Goal: Find specific page/section: Find specific page/section

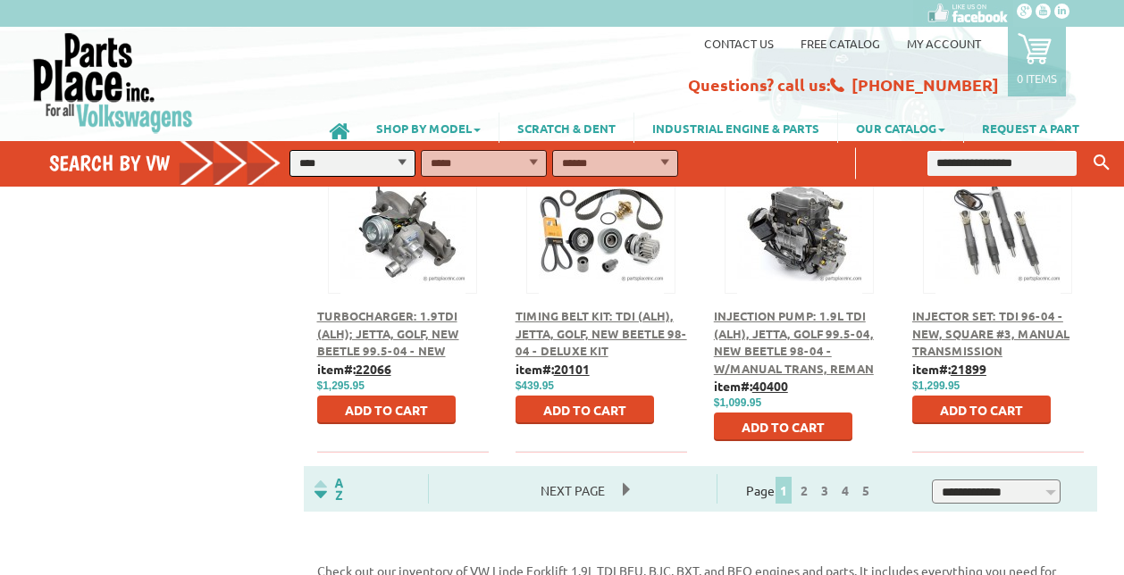
scroll to position [1013, 0]
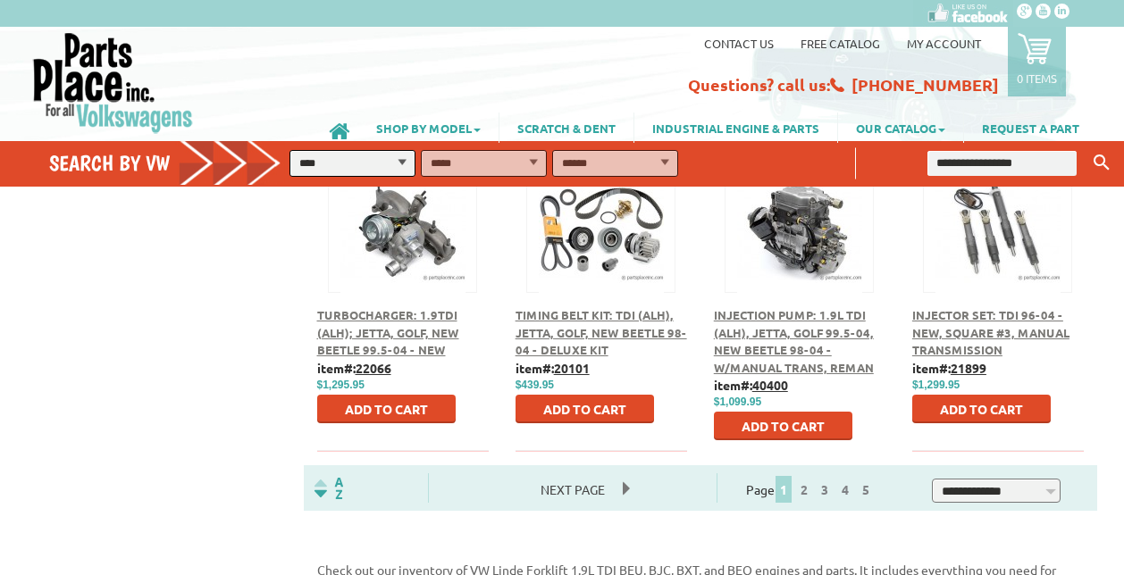
click at [611, 476] on span "Next Page" at bounding box center [573, 489] width 100 height 27
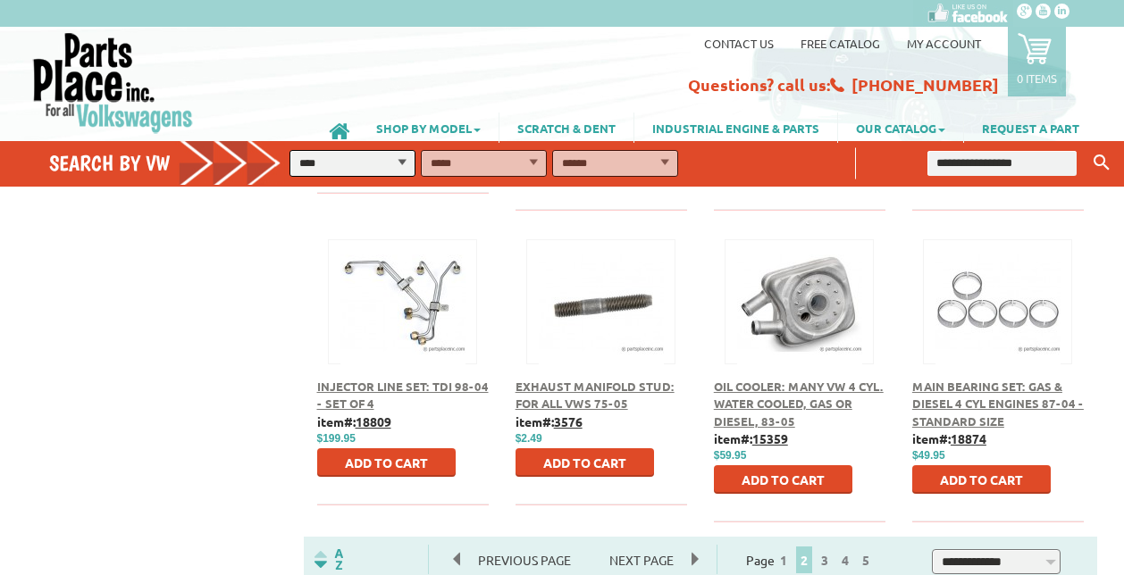
scroll to position [1022, 0]
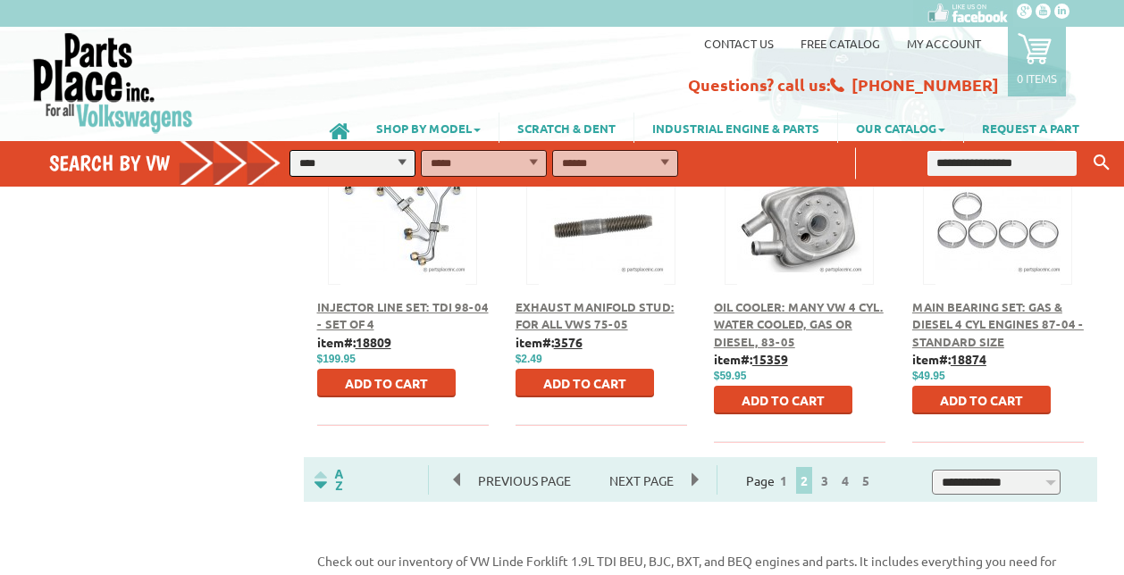
click at [646, 467] on span "Next Page" at bounding box center [641, 480] width 100 height 27
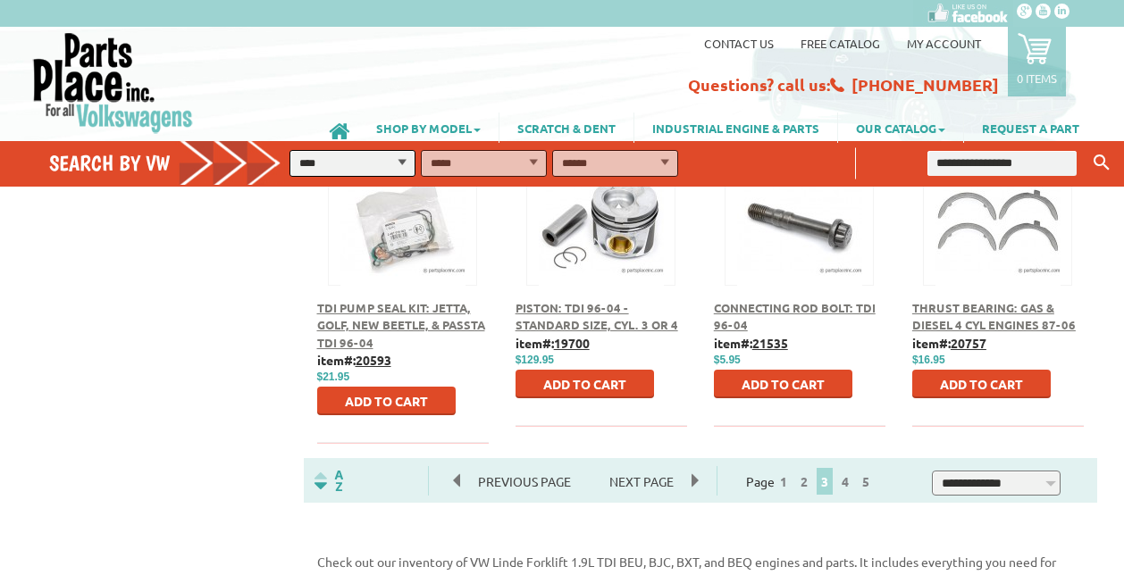
scroll to position [1020, 0]
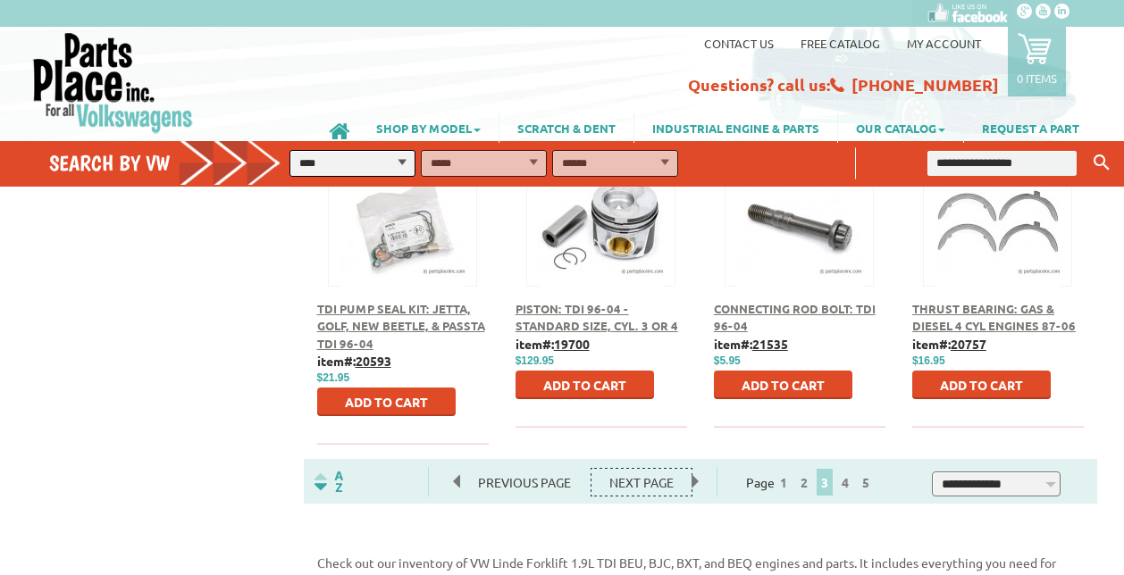
click at [669, 469] on span "Next Page" at bounding box center [641, 482] width 100 height 27
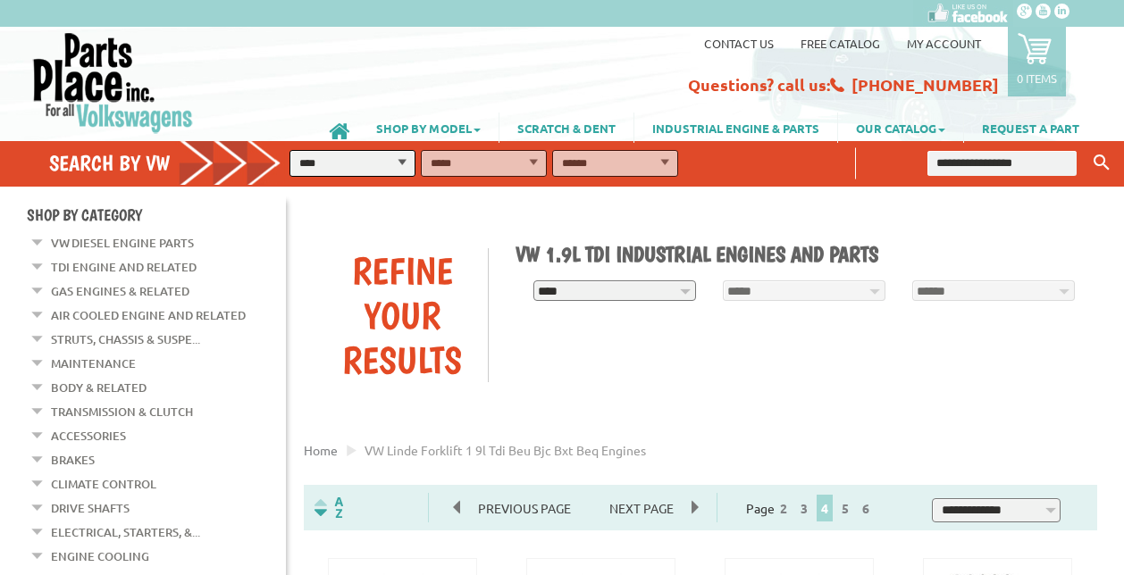
scroll to position [14, 0]
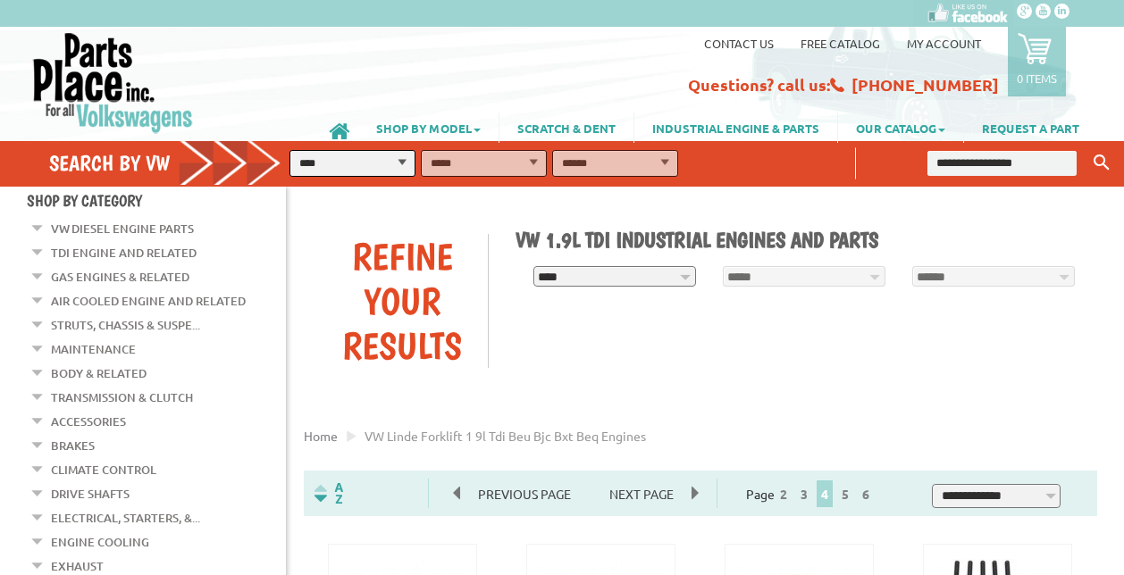
click at [47, 509] on li "Electrical, Starters, &... Alternators & Related Block Heaters Coils & Coil Pac…" at bounding box center [157, 520] width 256 height 24
click at [36, 509] on em at bounding box center [37, 514] width 17 height 19
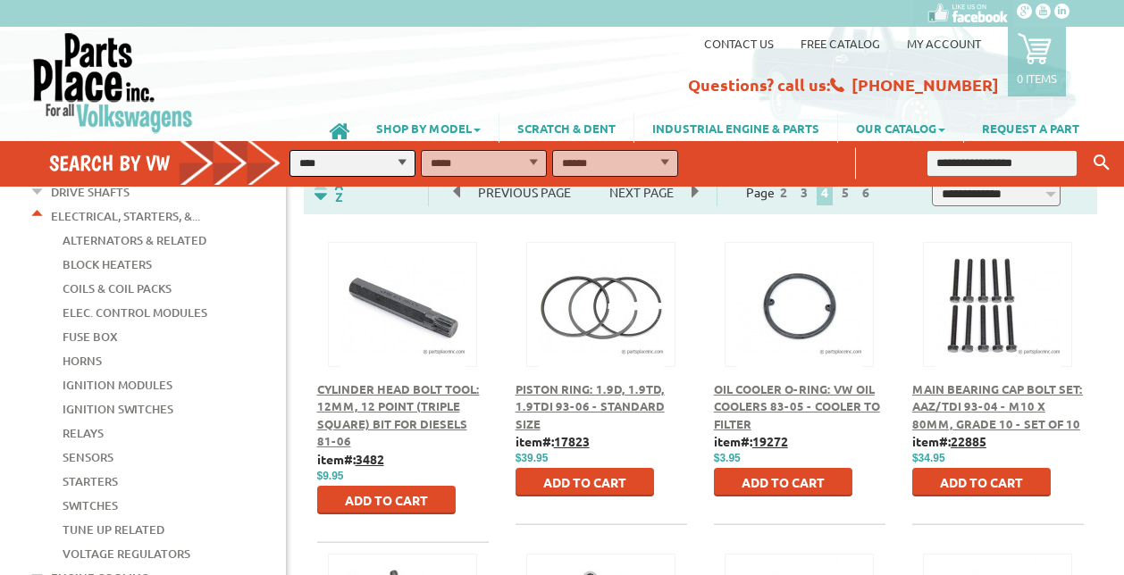
scroll to position [330, 0]
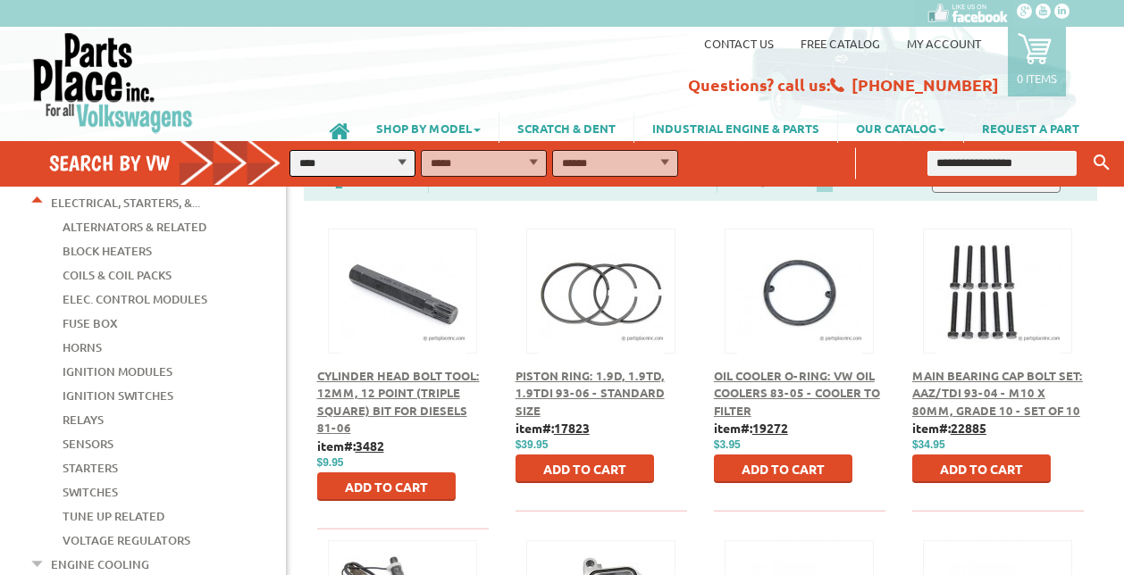
click at [79, 432] on link "Sensors" at bounding box center [88, 443] width 51 height 23
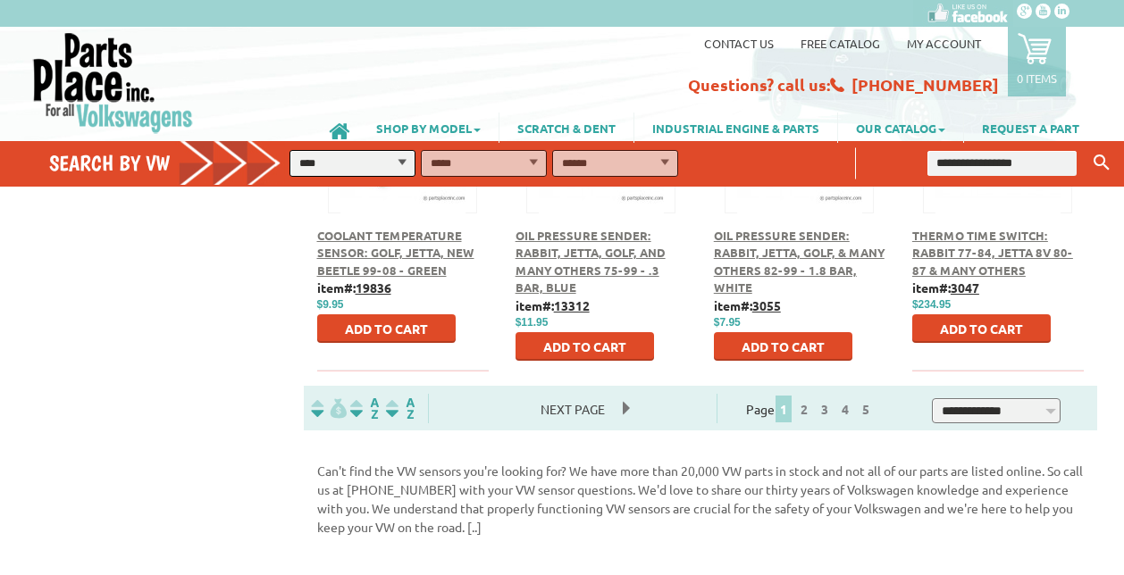
scroll to position [1096, 0]
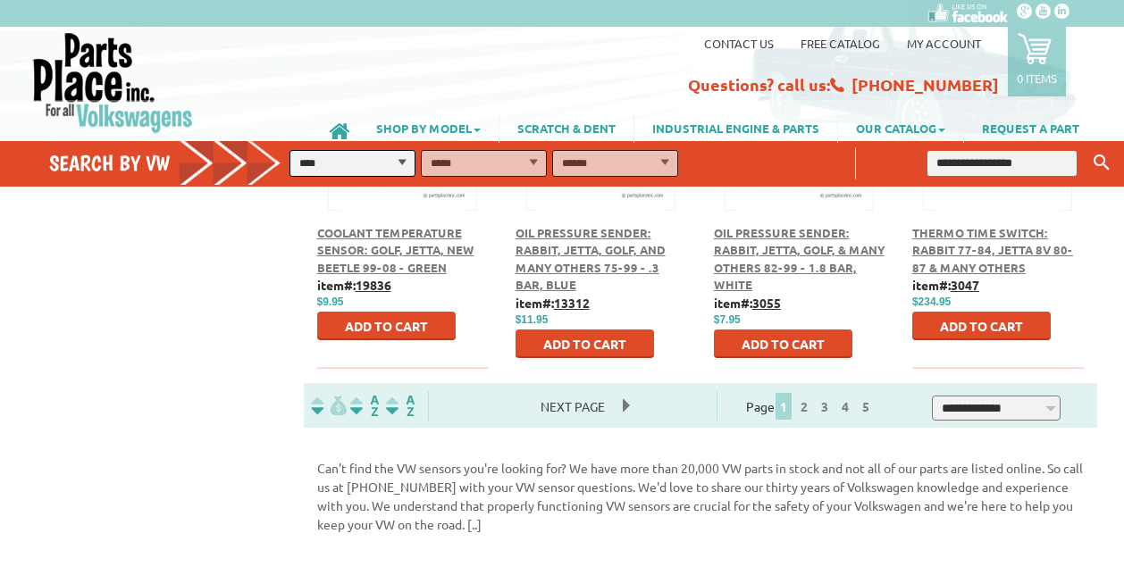
click at [607, 393] on span "Next Page" at bounding box center [573, 406] width 100 height 27
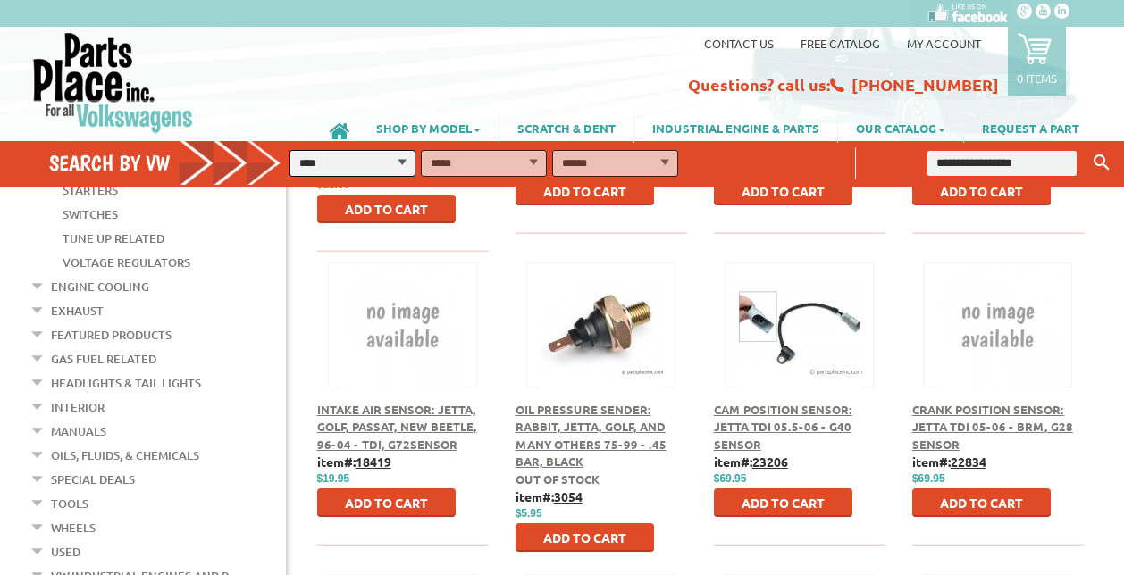
scroll to position [608, 0]
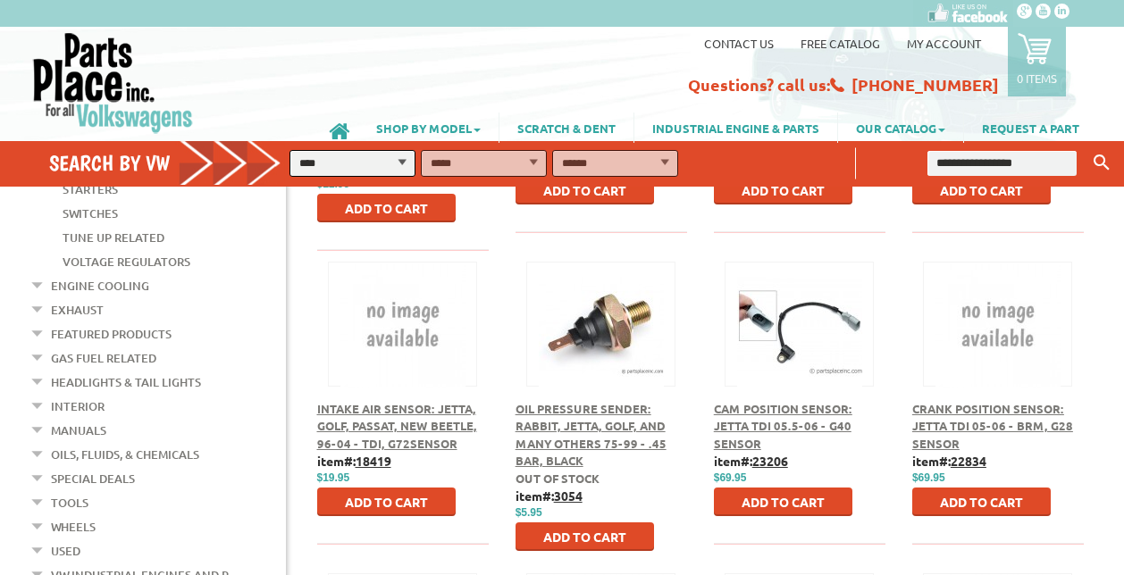
click at [607, 365] on div "Oil Pressure Sender: Rabbit, Jetta, Golf, and Many Others 75-99 - .45 Bar, Blac…" at bounding box center [601, 411] width 198 height 298
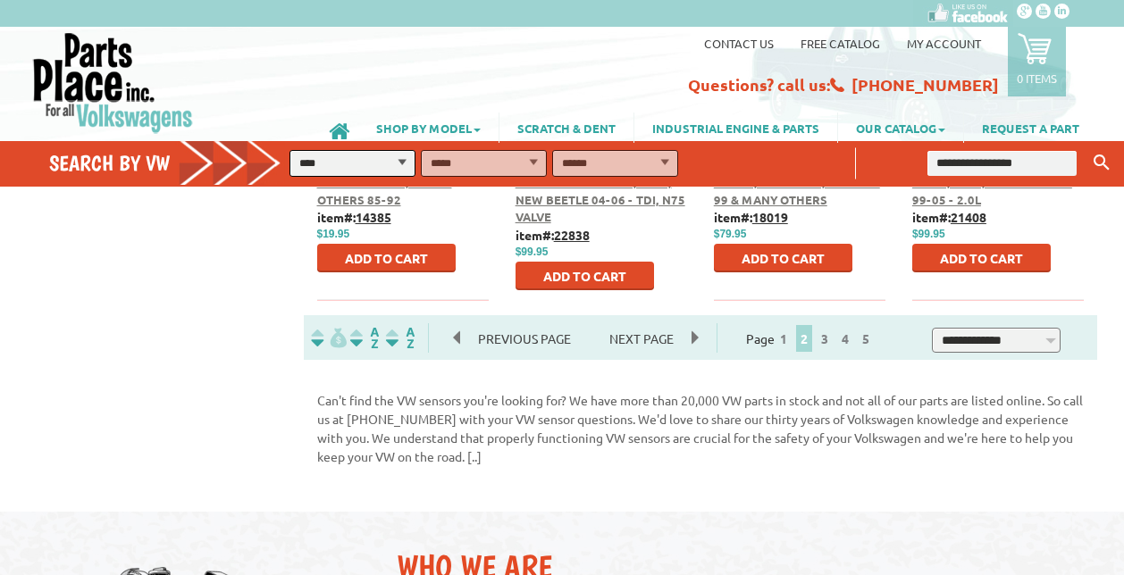
scroll to position [1195, 0]
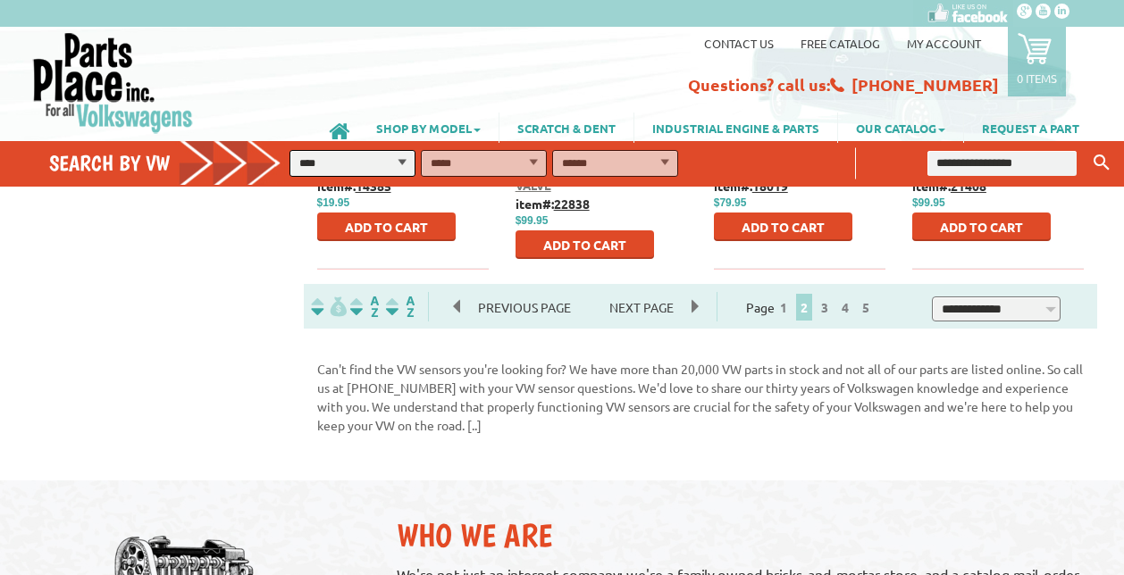
click at [640, 294] on span "Next Page" at bounding box center [641, 307] width 100 height 27
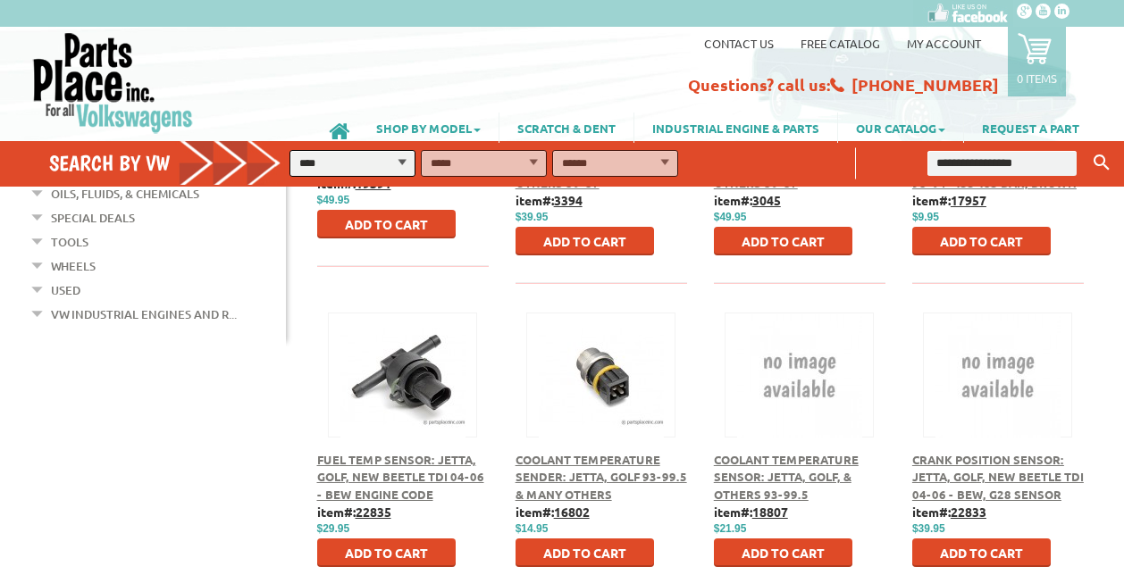
scroll to position [925, 0]
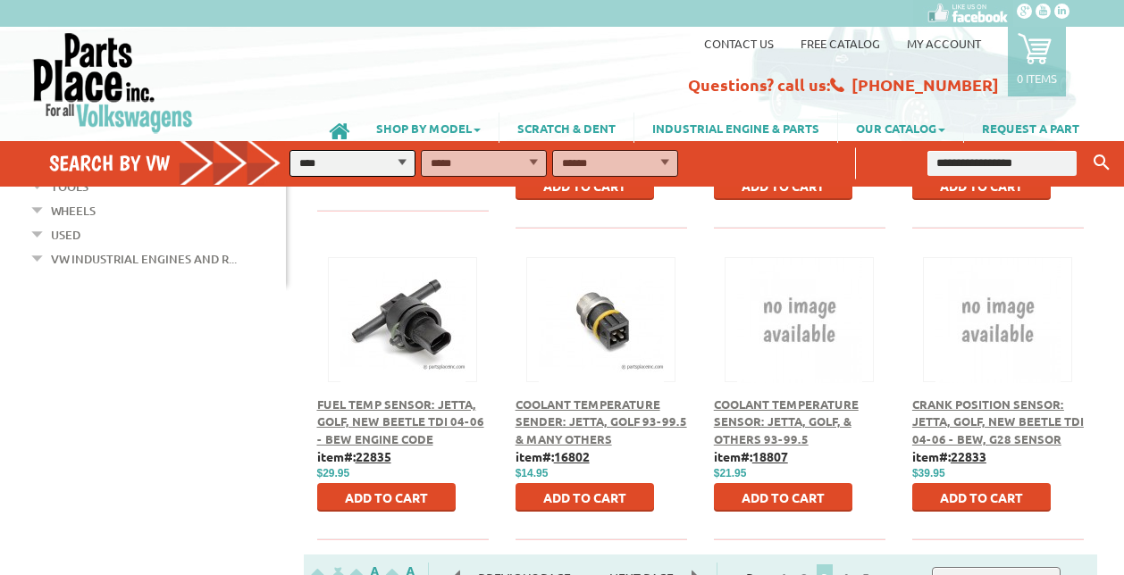
click at [672, 565] on span "Next Page" at bounding box center [641, 578] width 100 height 27
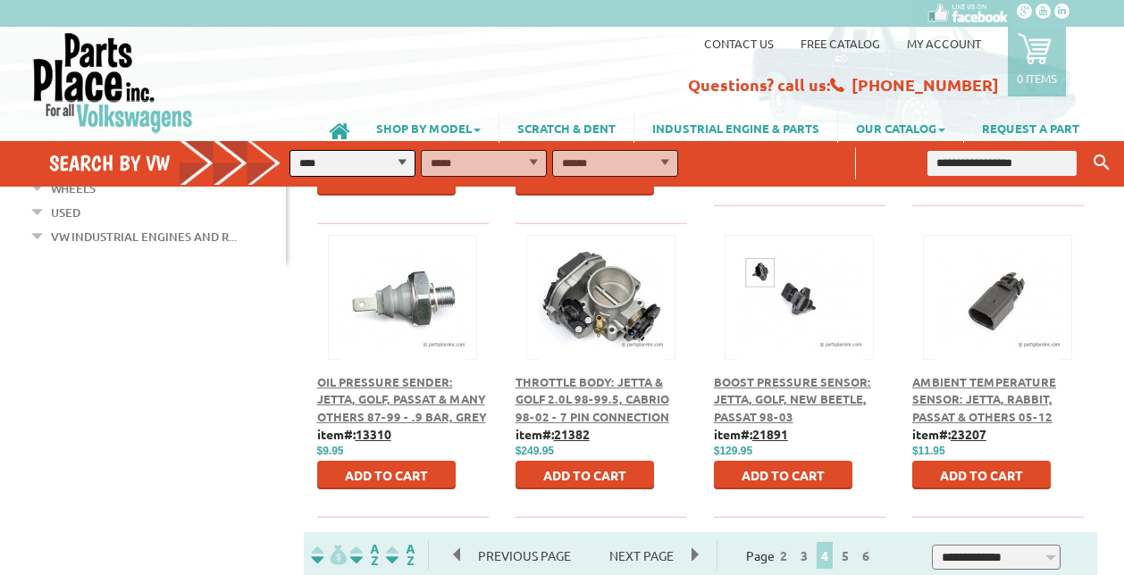
scroll to position [948, 0]
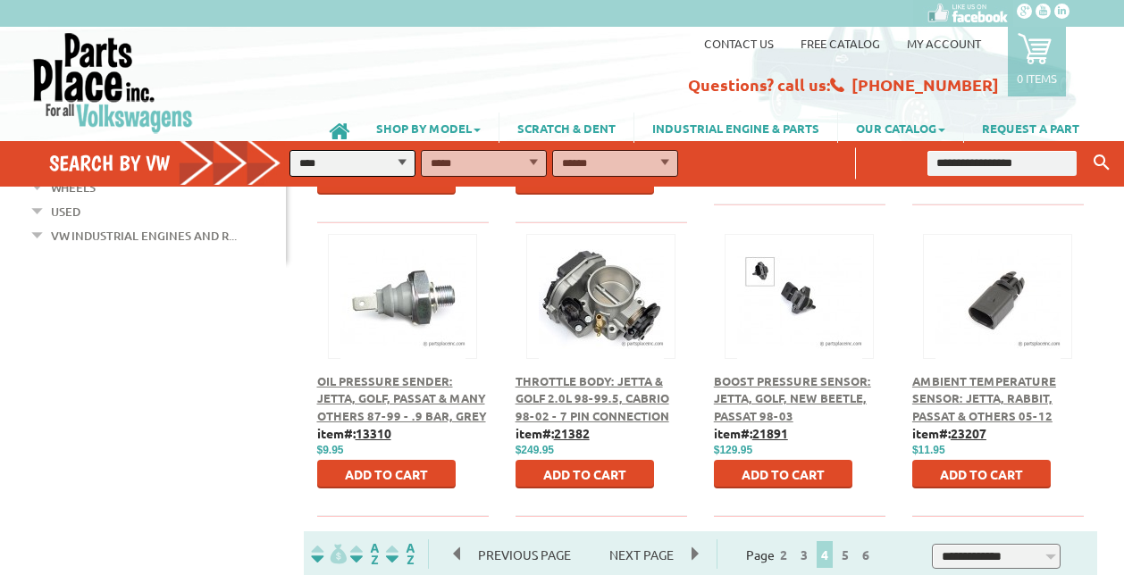
click at [667, 541] on span "Next Page" at bounding box center [641, 554] width 100 height 27
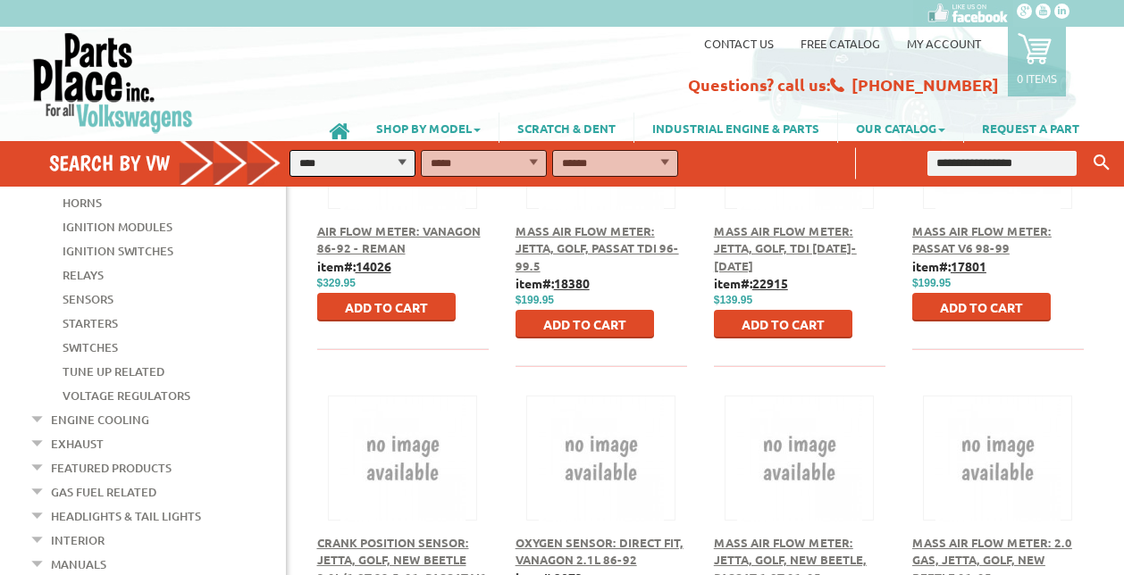
scroll to position [474, 0]
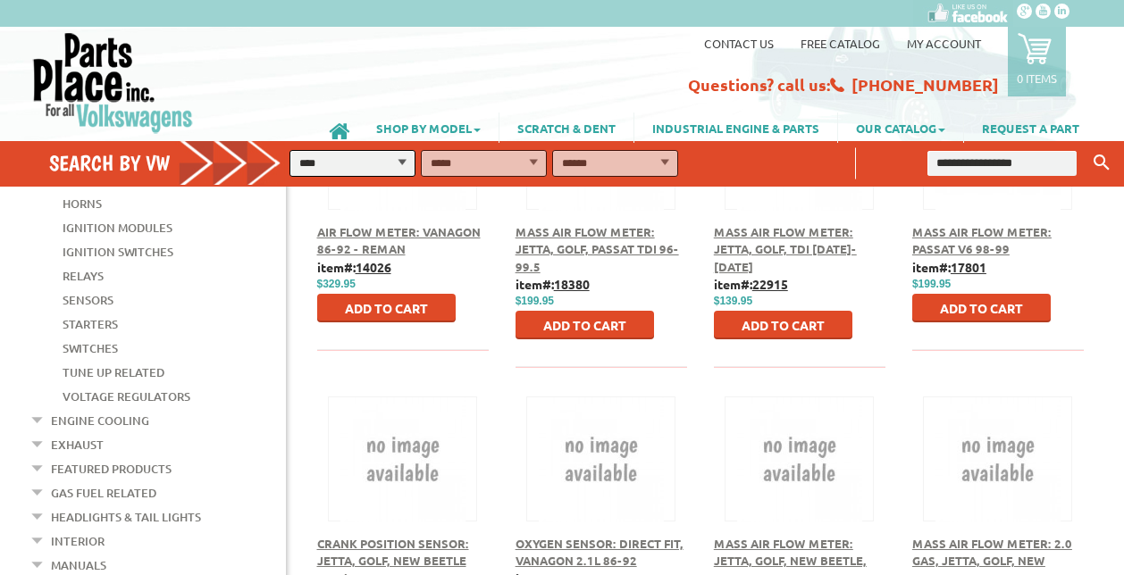
click at [957, 161] on input "text" at bounding box center [1001, 163] width 149 height 25
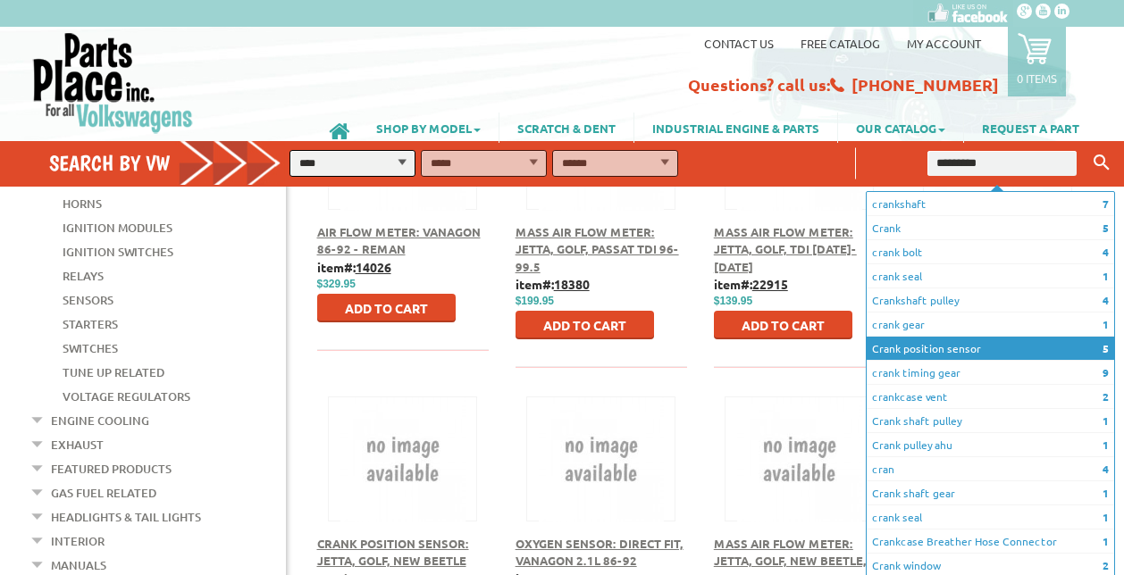
click at [918, 352] on li "5 Crank position sensor" at bounding box center [990, 349] width 247 height 24
type input "**********"
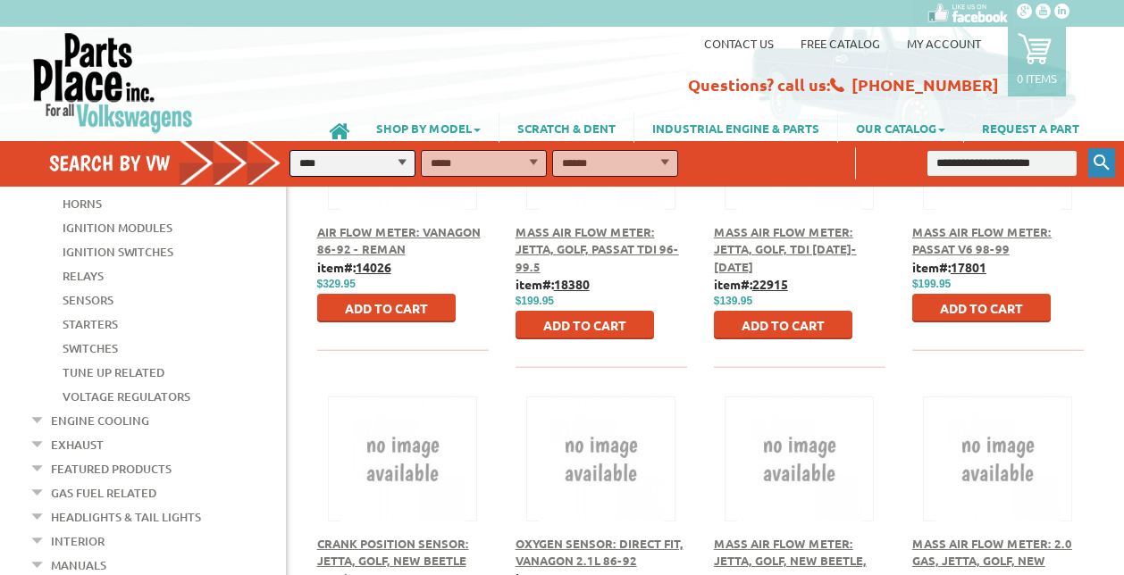
click at [1103, 161] on icon "Keyword Search" at bounding box center [1102, 163] width 16 height 16
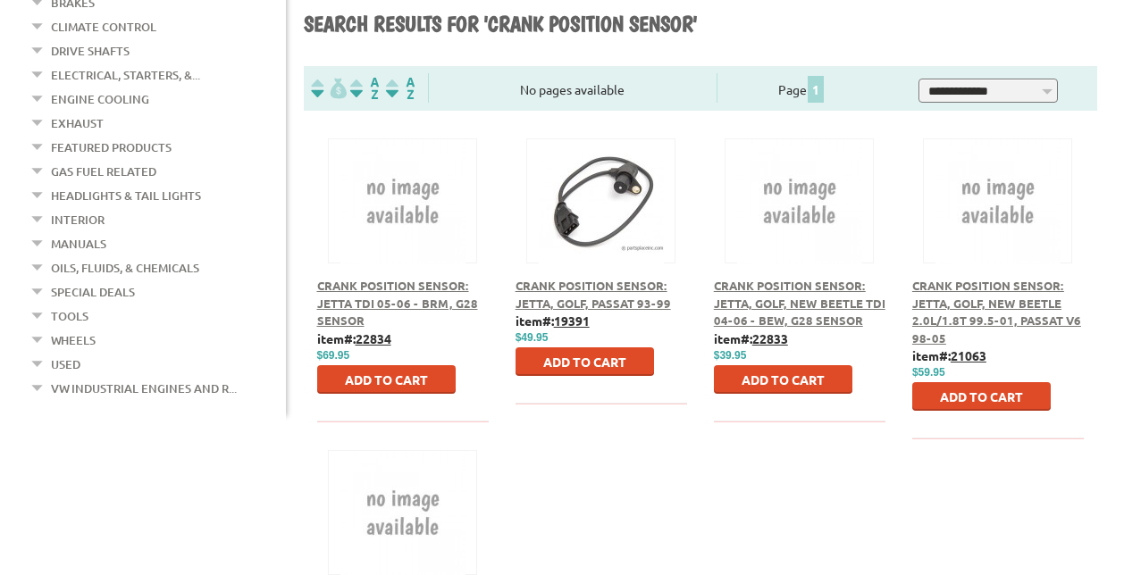
scroll to position [467, 0]
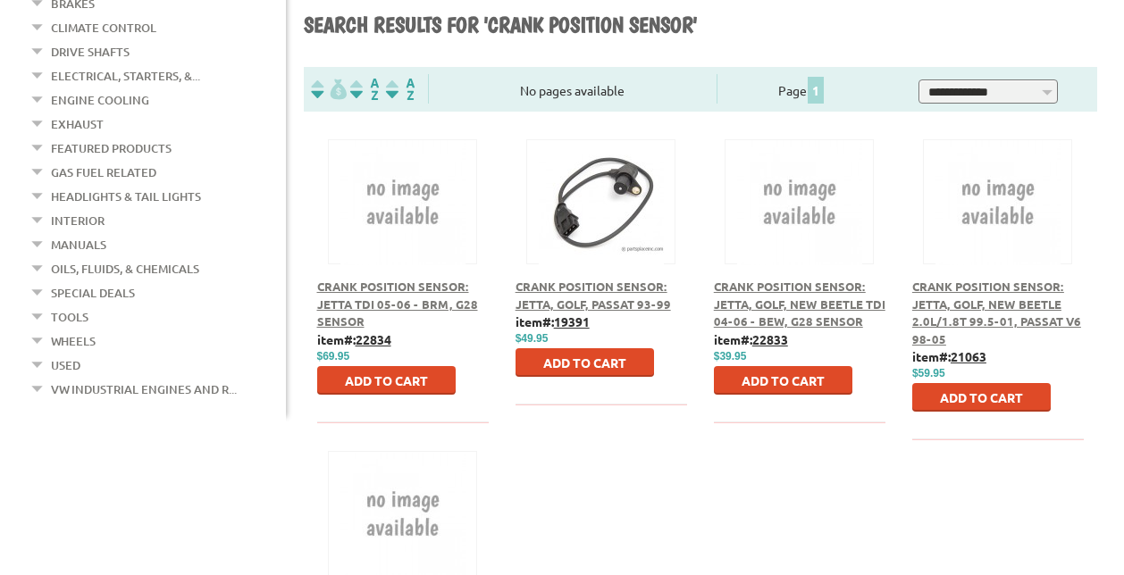
click at [357, 279] on span "Crank Position Sensor: Jetta TDI 05-06 - BRM, G28 Sensor" at bounding box center [397, 304] width 161 height 50
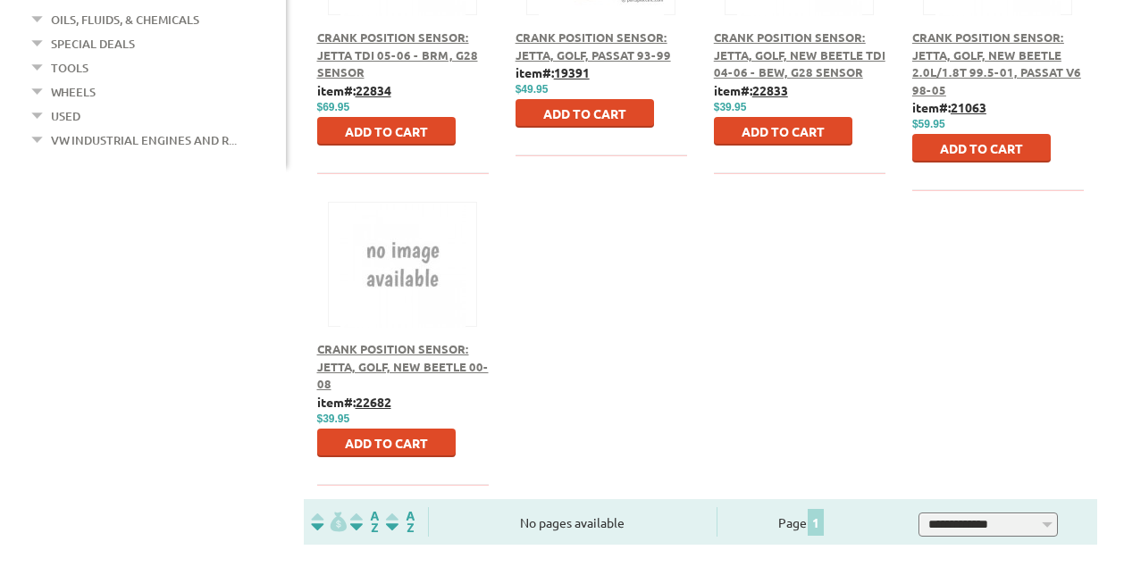
scroll to position [717, 0]
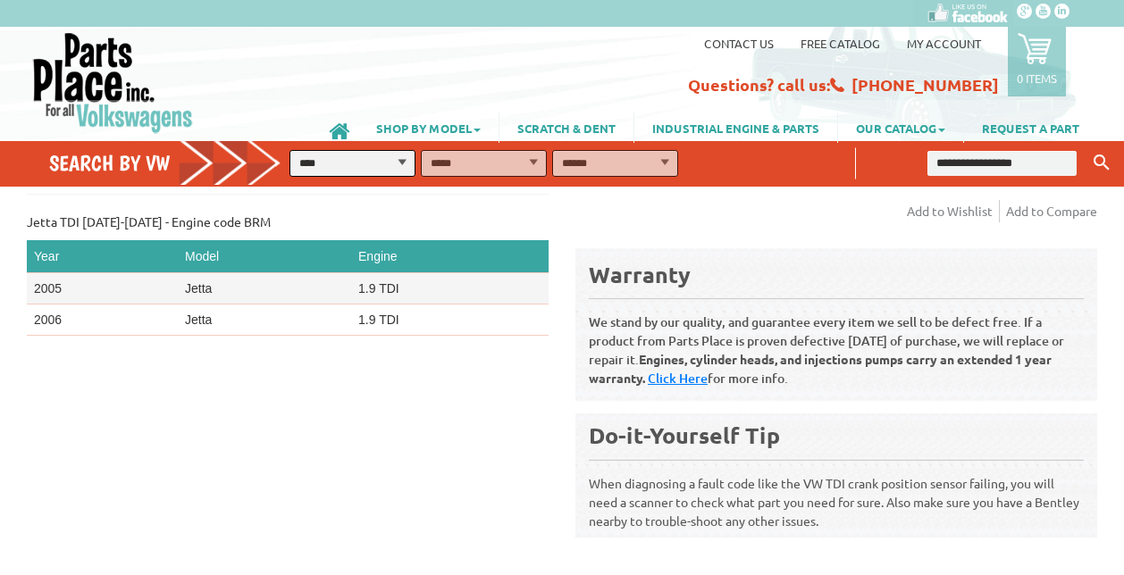
scroll to position [526, 0]
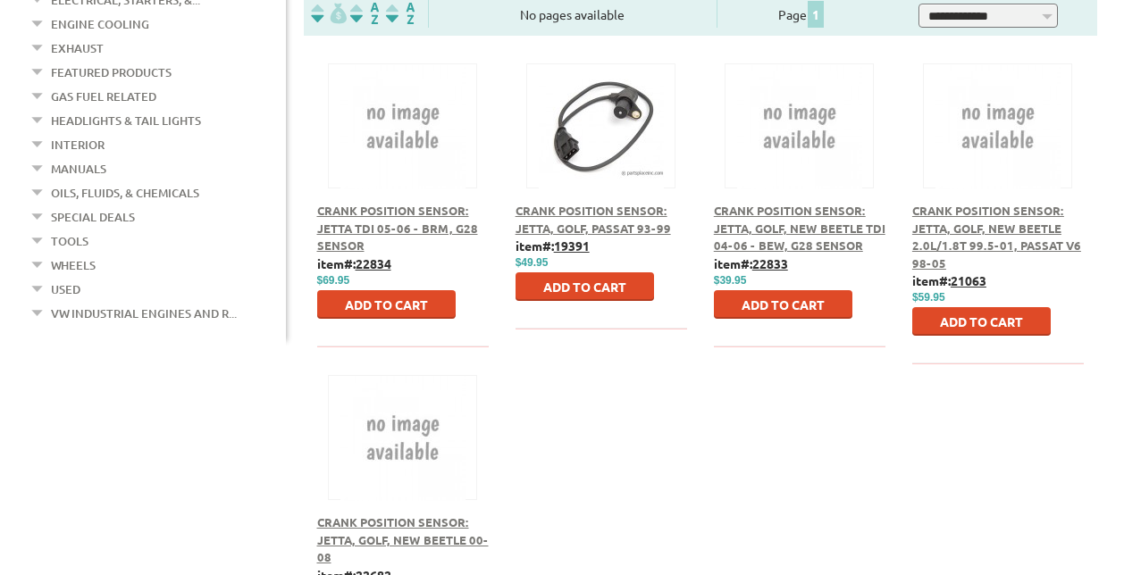
scroll to position [542, 0]
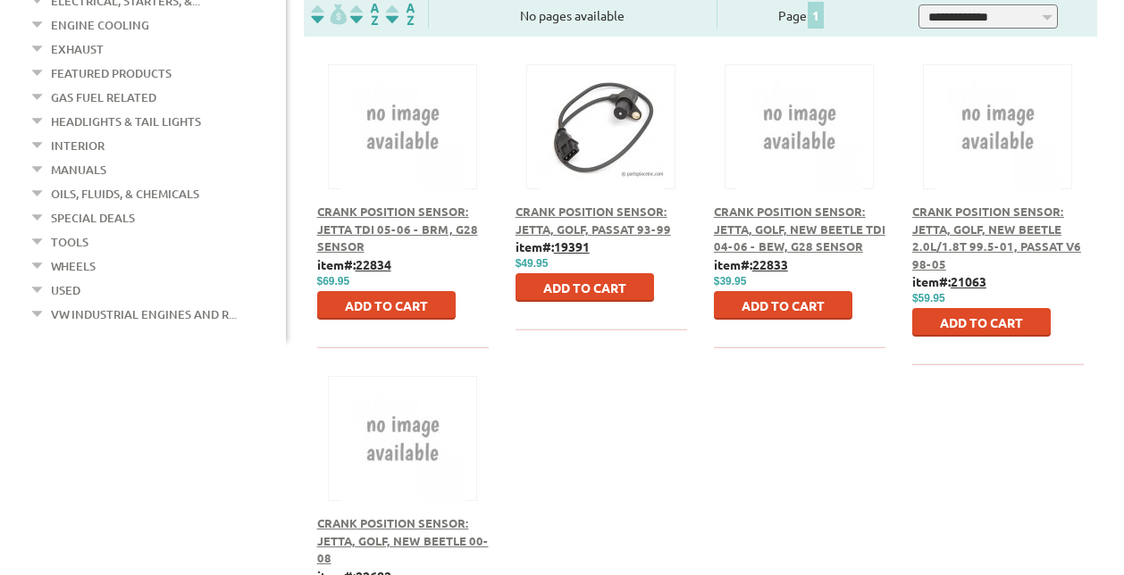
click at [977, 219] on span "Crank Position Sensor: Jetta, Golf, New Beetle 2.0L/1.8T 99.5-01, Passat V6 98-…" at bounding box center [996, 238] width 169 height 68
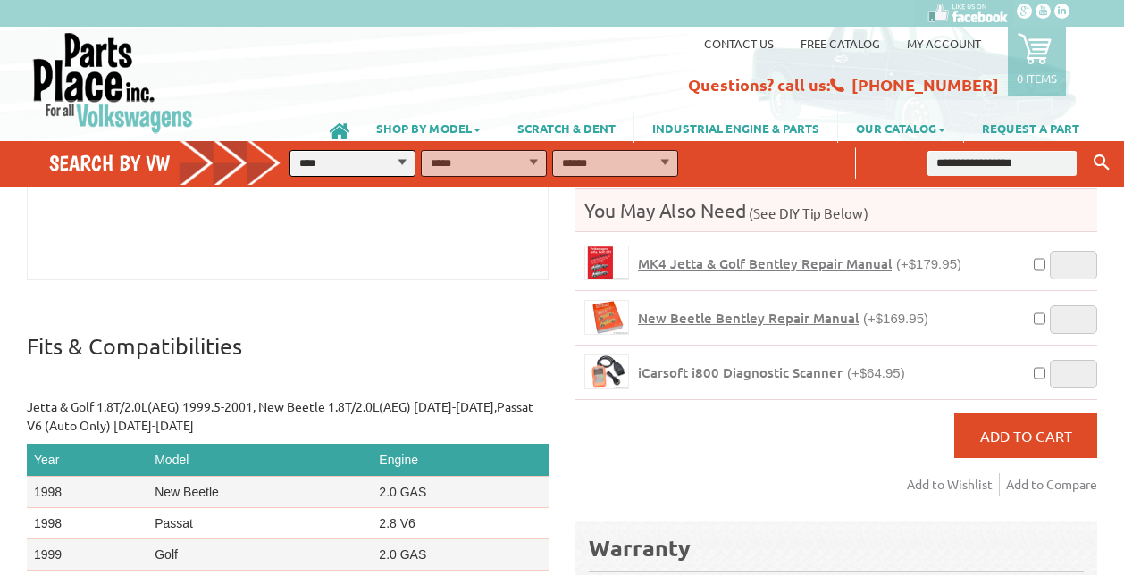
scroll to position [339, 0]
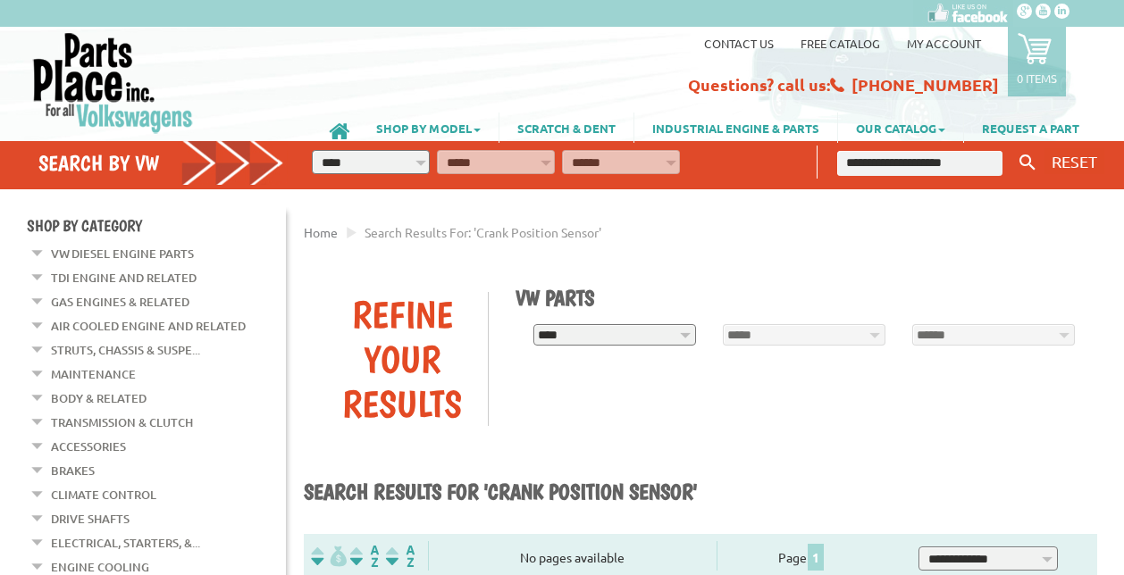
scroll to position [542, 0]
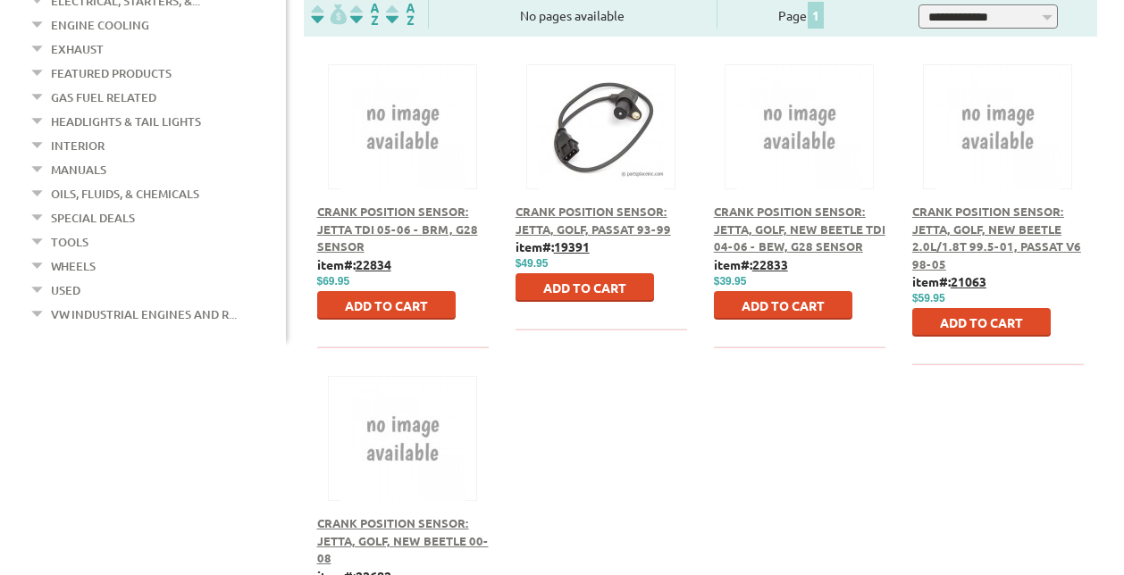
click at [795, 208] on span "Crank Position Sensor: Jetta, Golf, New Beetle TDI 04-06 - BEW, G28 Sensor" at bounding box center [800, 229] width 172 height 50
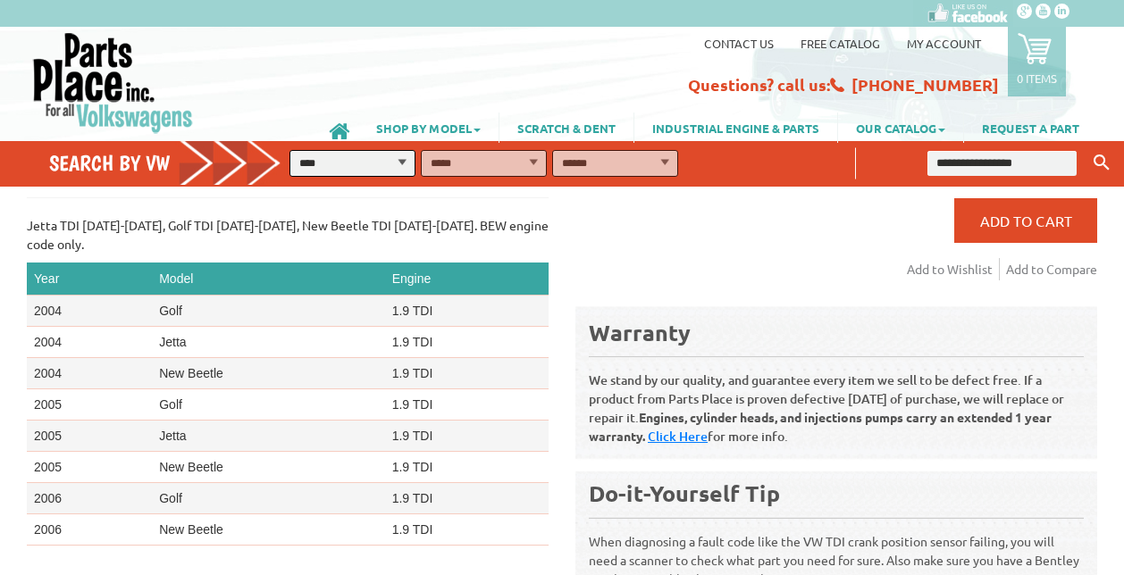
scroll to position [523, 0]
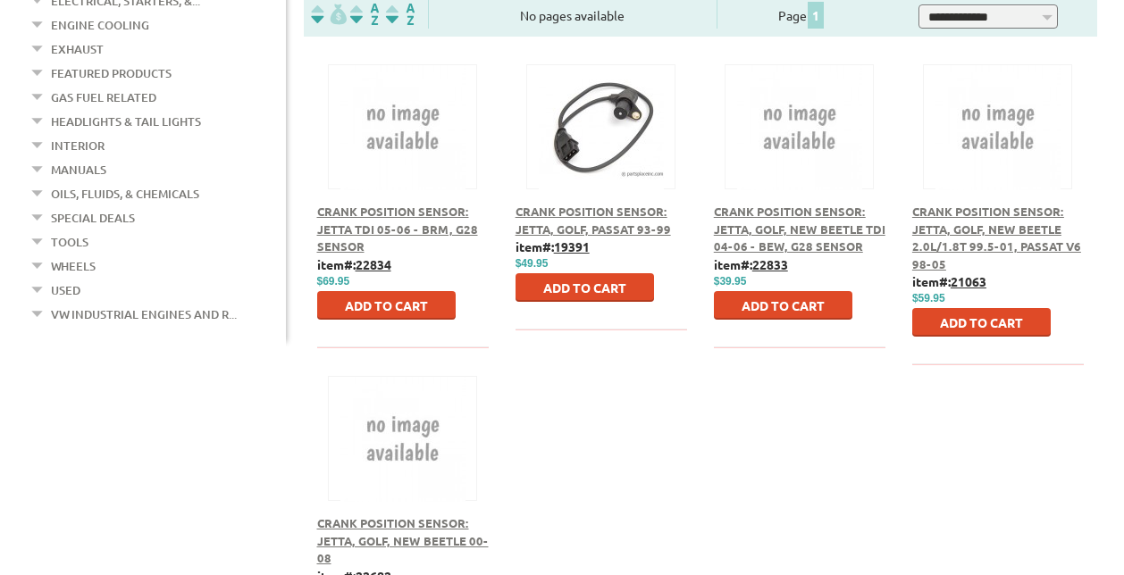
scroll to position [542, 0]
click at [379, 204] on span "Crank Position Sensor: Jetta TDI 05-06 - BRM, G28 Sensor" at bounding box center [397, 229] width 161 height 50
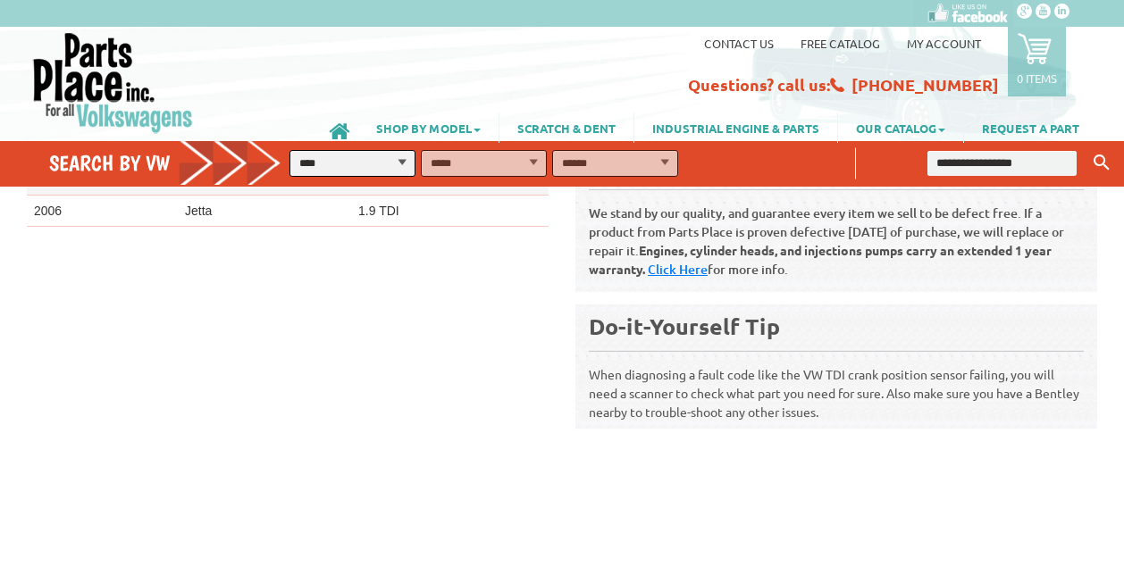
scroll to position [637, 0]
